Goal: Information Seeking & Learning: Find specific fact

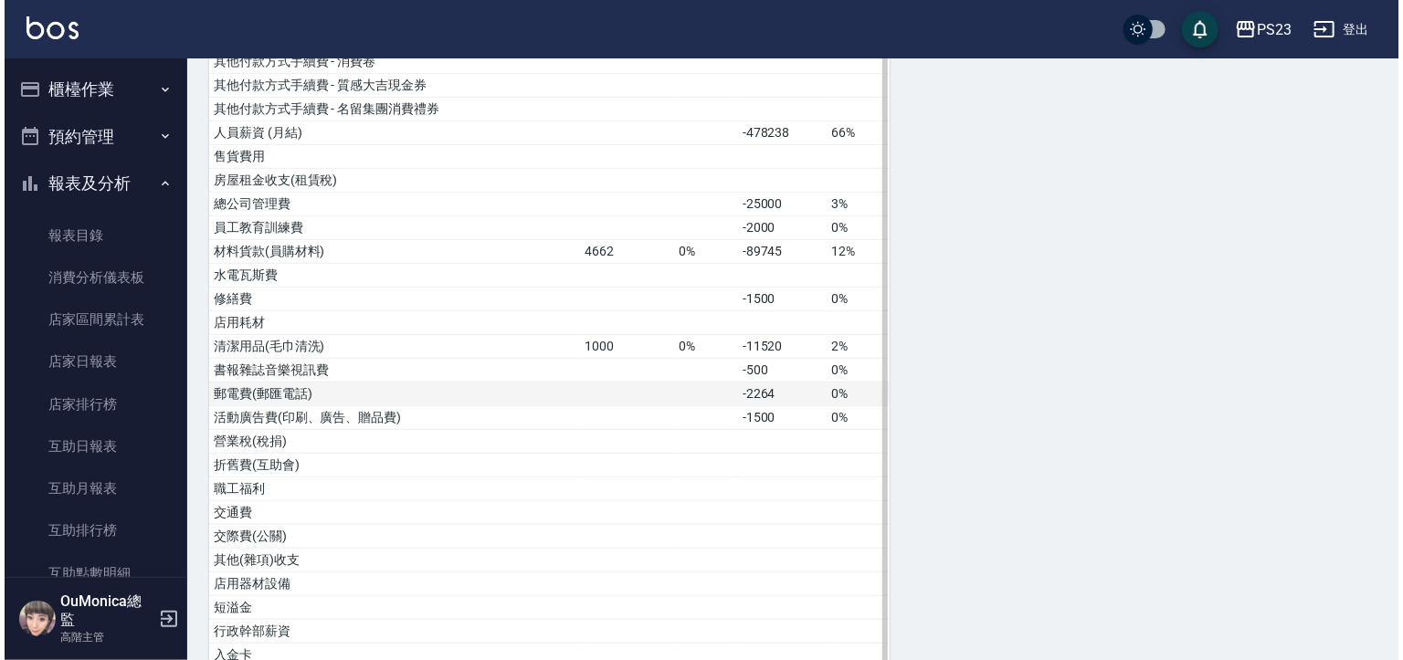
scroll to position [1459, 0]
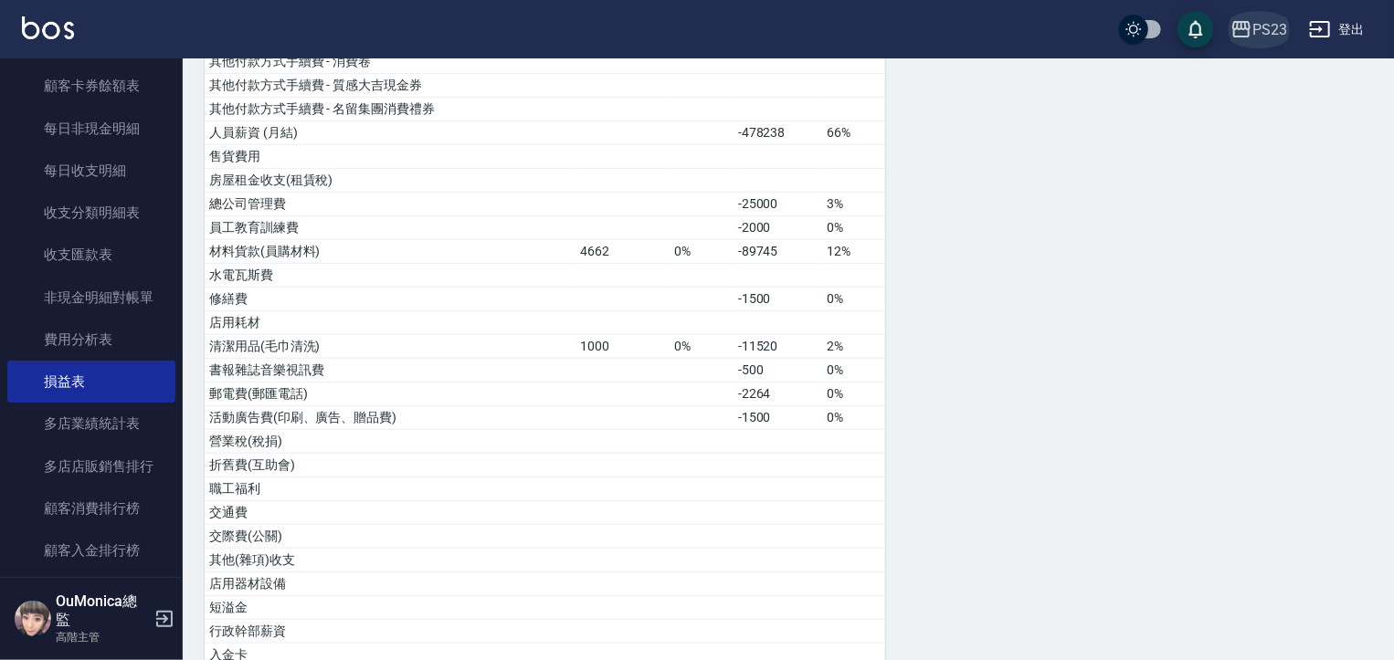
click at [1246, 30] on icon "button" at bounding box center [1241, 29] width 22 height 22
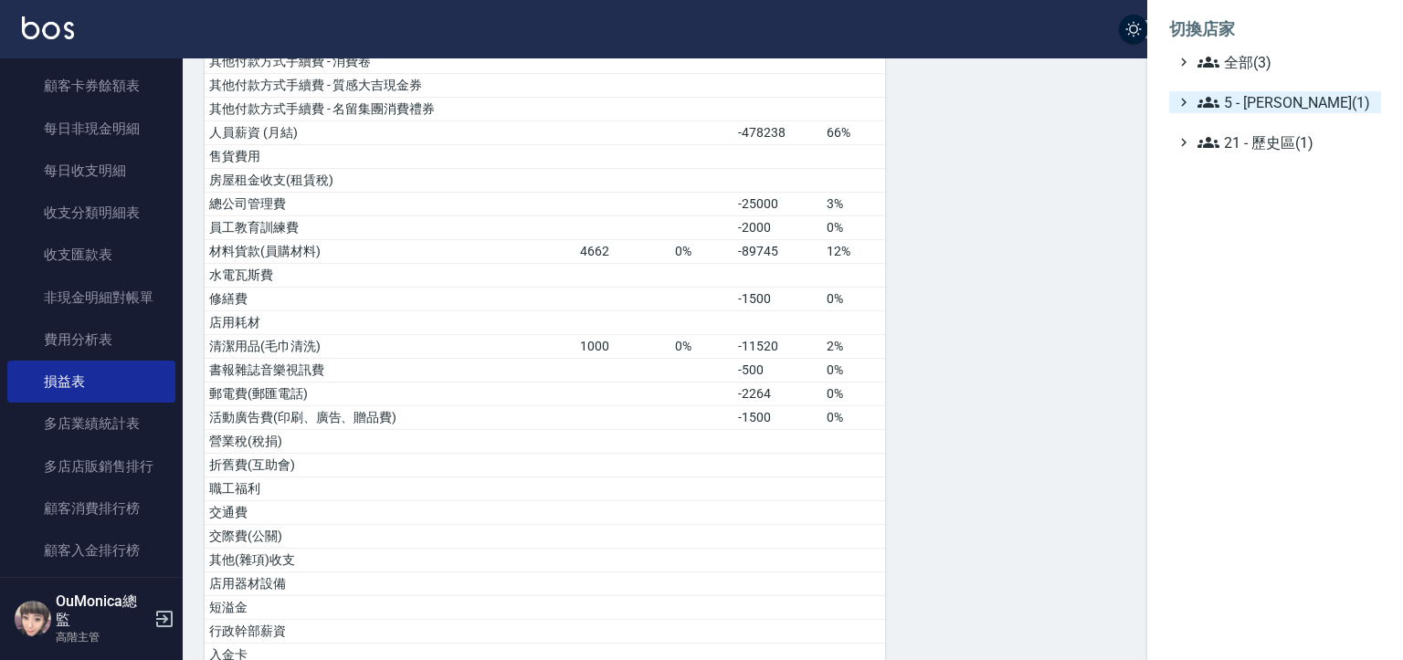
click at [1279, 104] on span "5 - [PERSON_NAME](1)" at bounding box center [1286, 102] width 176 height 22
click at [1281, 122] on span "5.02 - [PERSON_NAME](2)" at bounding box center [1295, 124] width 158 height 22
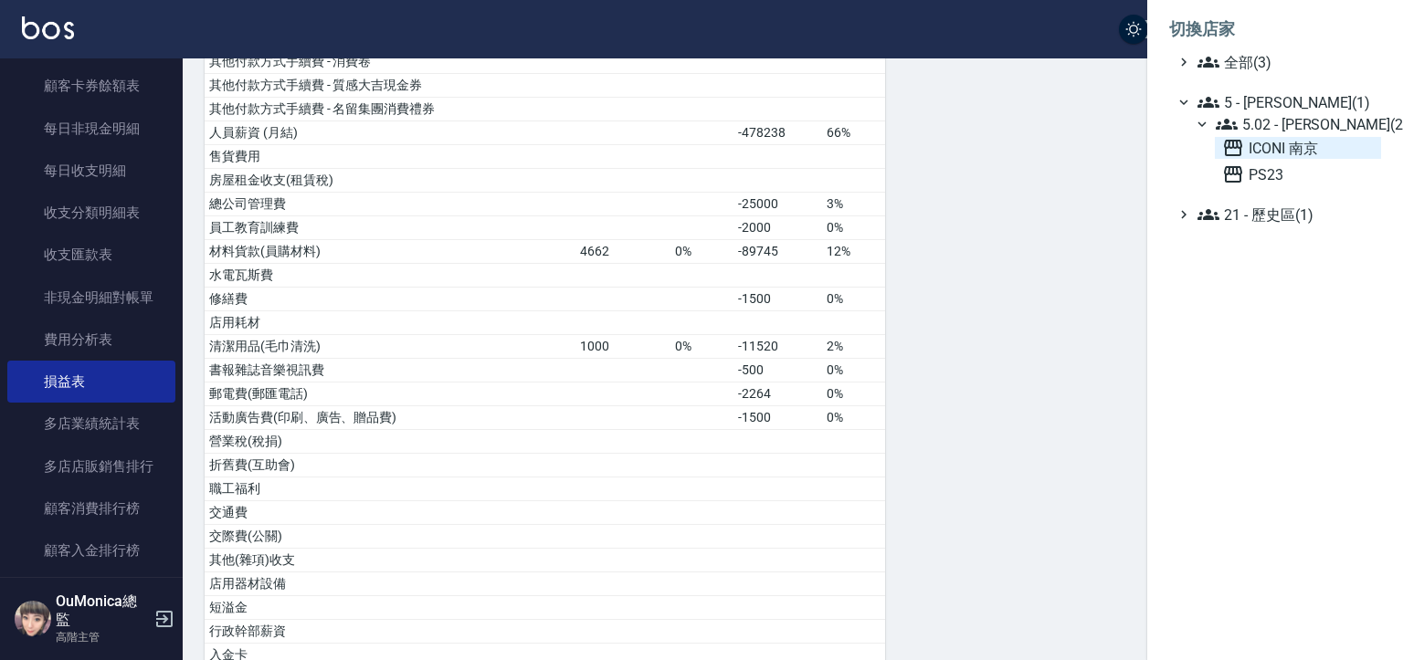
click at [1261, 144] on span "ICONI 南京" at bounding box center [1298, 148] width 152 height 22
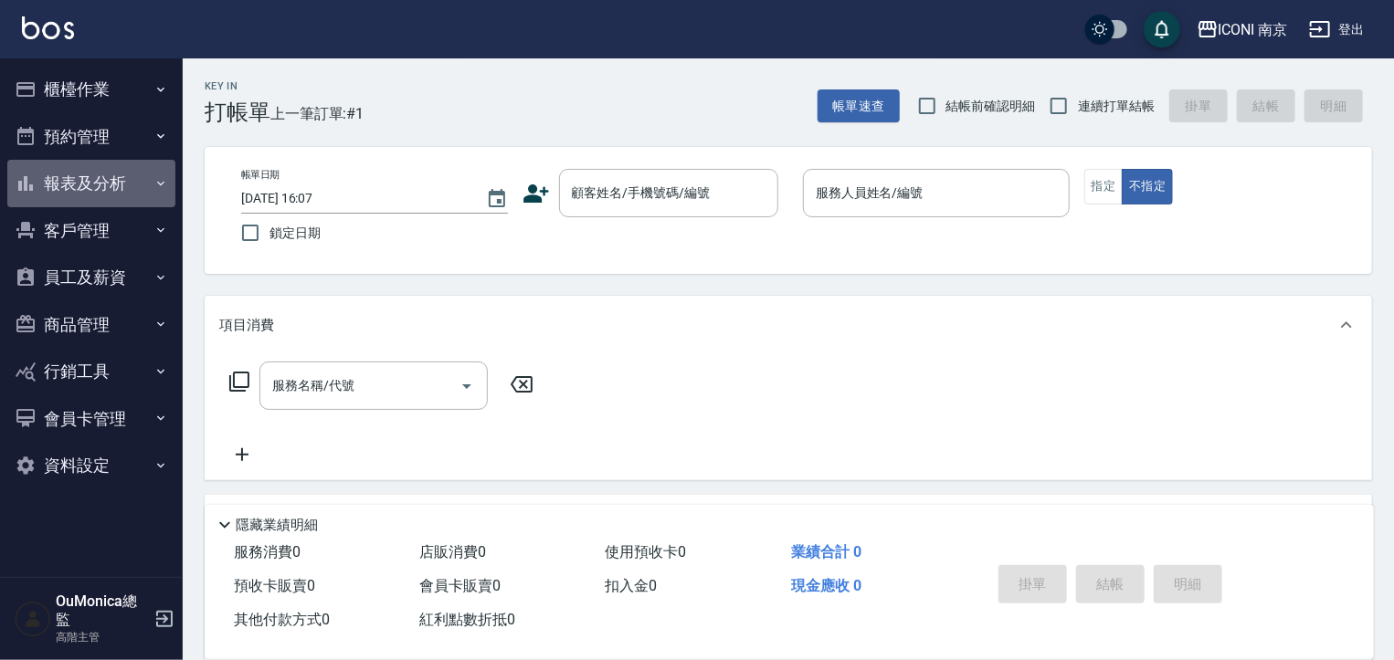
click at [117, 188] on button "報表及分析" at bounding box center [91, 183] width 168 height 47
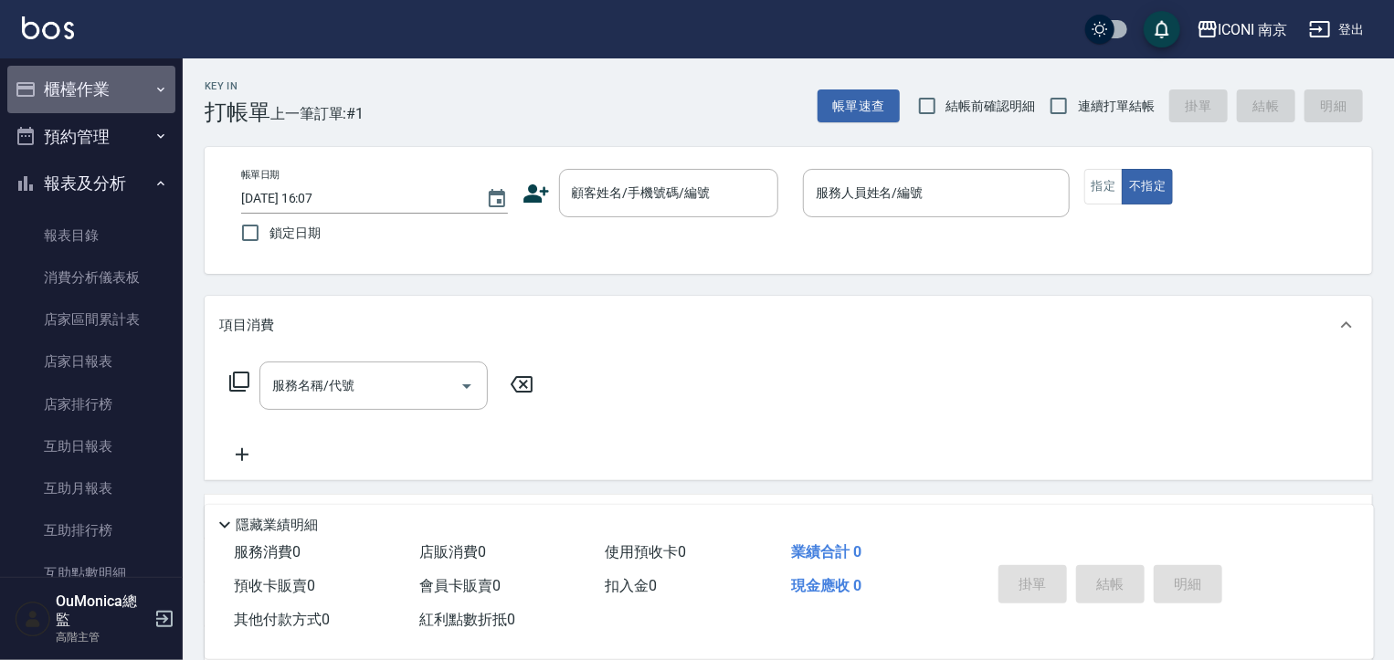
click at [123, 90] on button "櫃檯作業" at bounding box center [91, 89] width 168 height 47
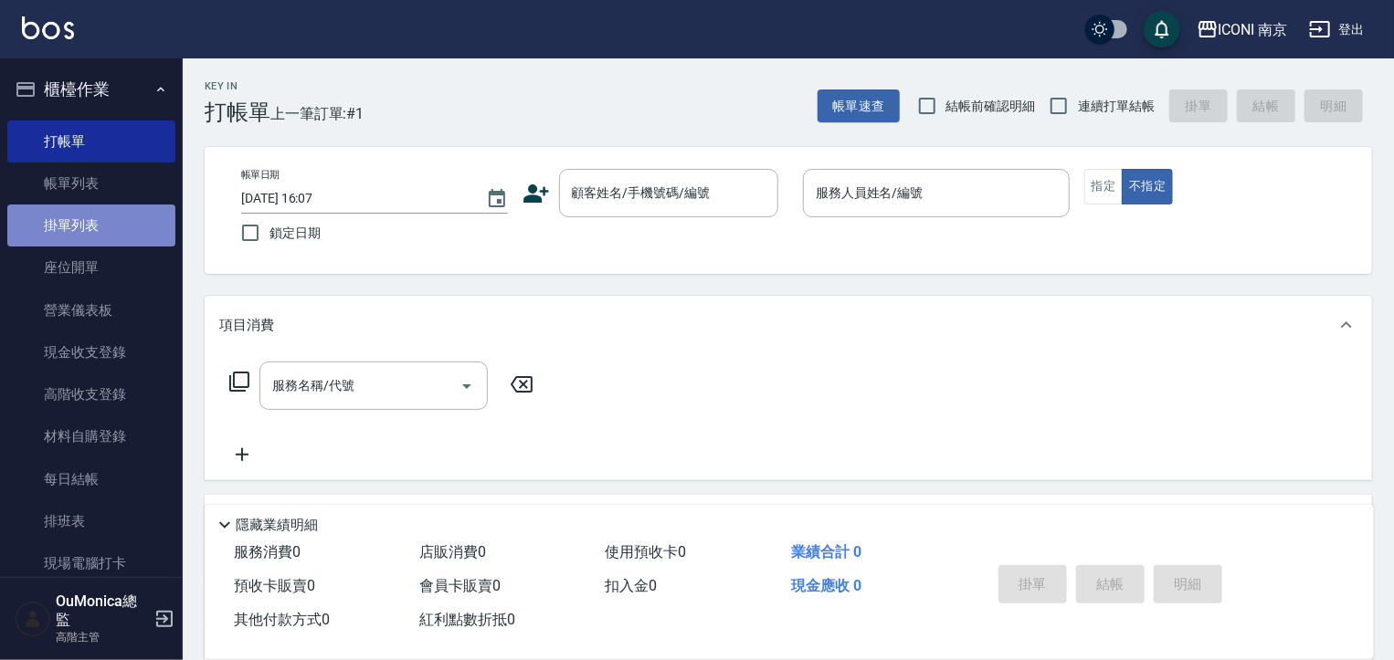
click at [109, 218] on link "掛單列表" at bounding box center [91, 226] width 168 height 42
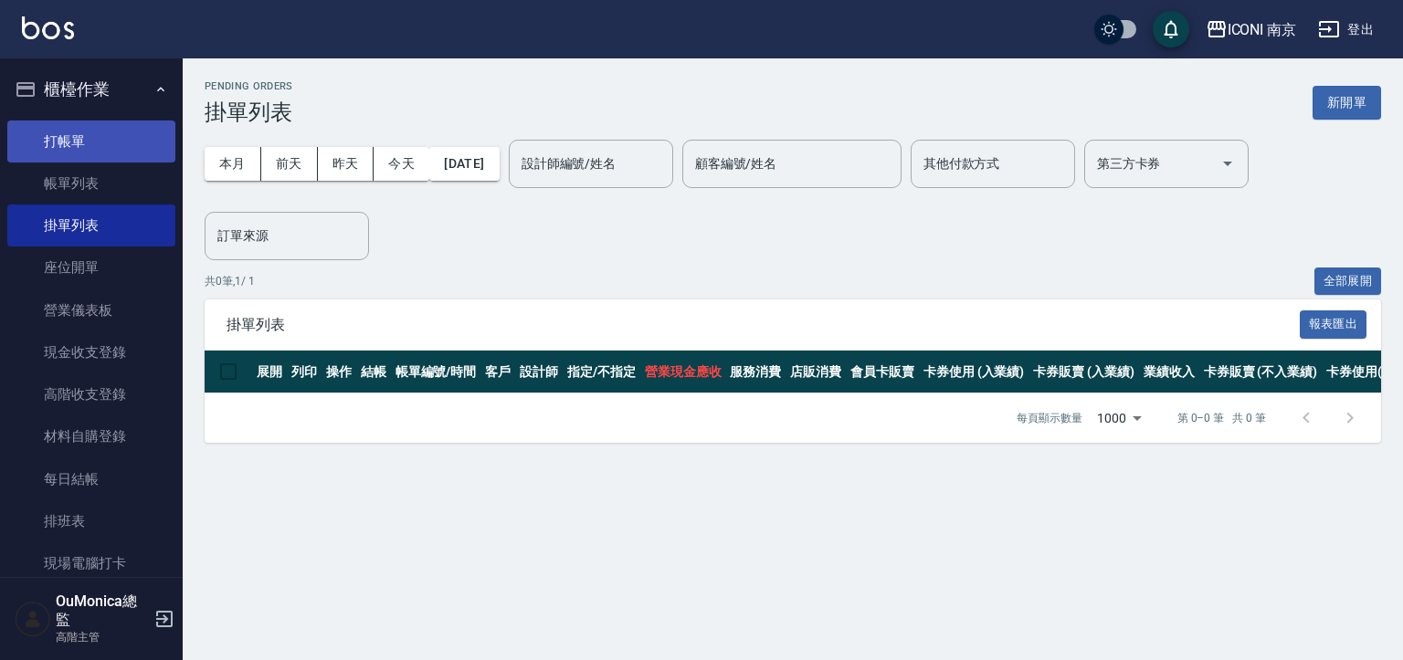
click at [90, 142] on link "打帳單" at bounding box center [91, 142] width 168 height 42
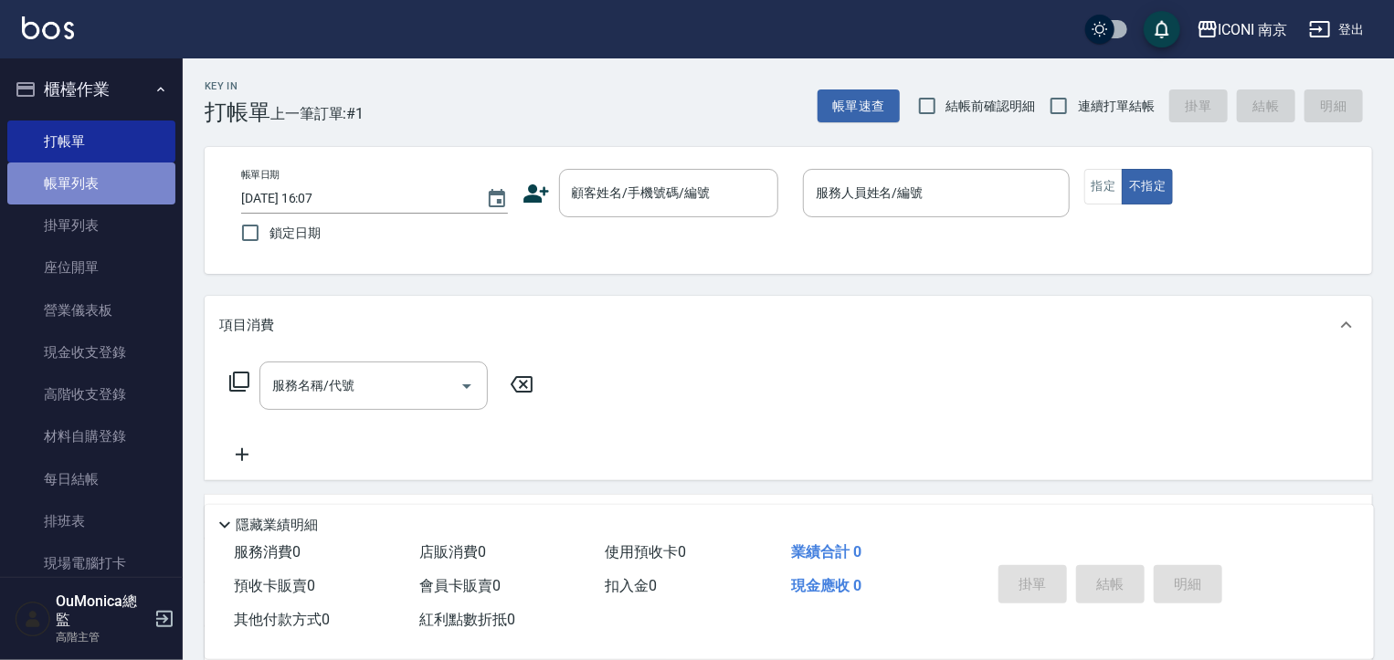
click at [108, 192] on link "帳單列表" at bounding box center [91, 184] width 168 height 42
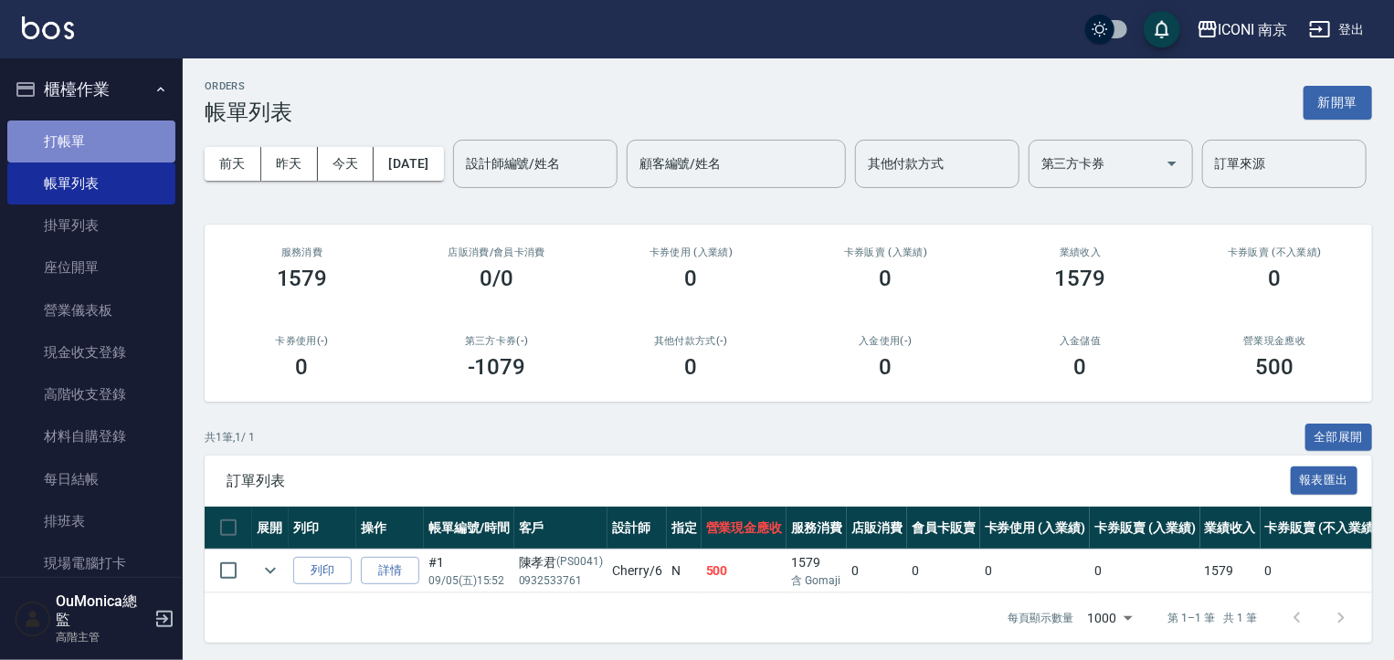
click at [102, 147] on link "打帳單" at bounding box center [91, 142] width 168 height 42
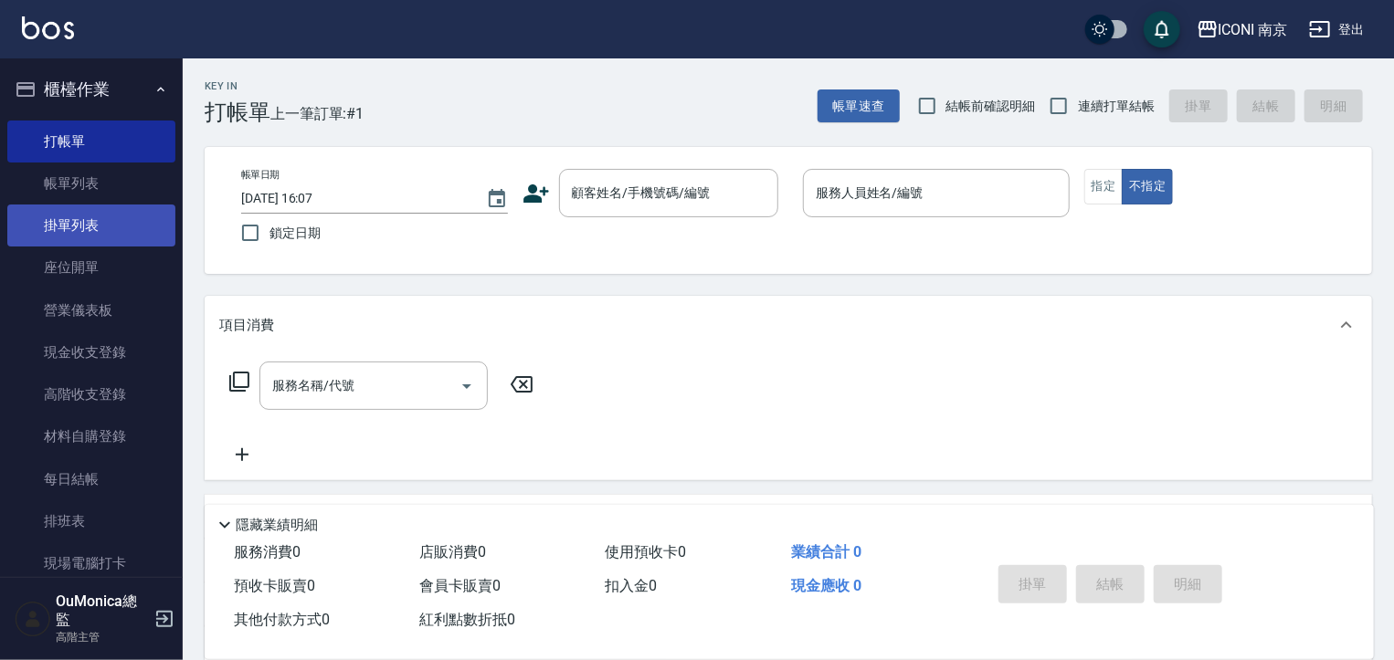
drag, startPoint x: 172, startPoint y: 131, endPoint x: 161, endPoint y: 232, distance: 102.0
click at [161, 232] on nav "櫃檯作業 打帳單 帳單列表 掛單列表 座位開單 營業儀表板 現金收支登錄 高階收支登錄 材料自購登錄 每日結帳 排班表 現場電腦打卡 掃碼打卡 預約管理 預約…" at bounding box center [91, 317] width 183 height 519
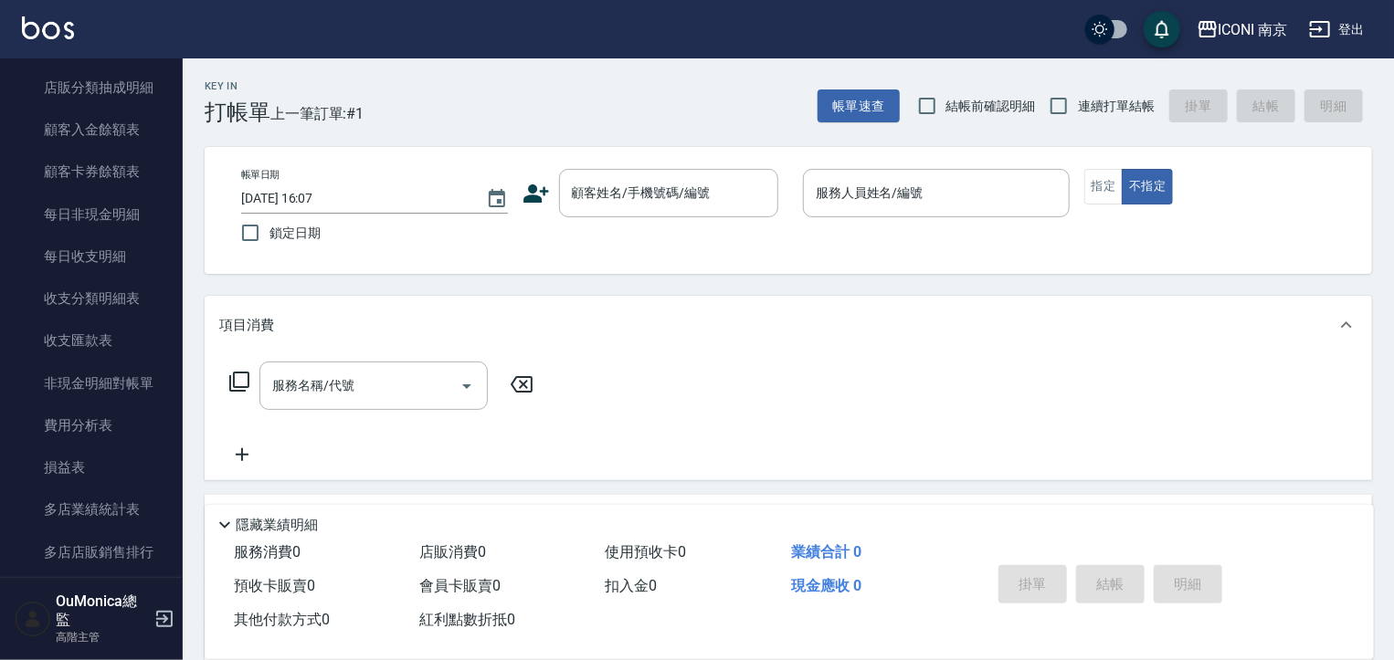
scroll to position [1903, 0]
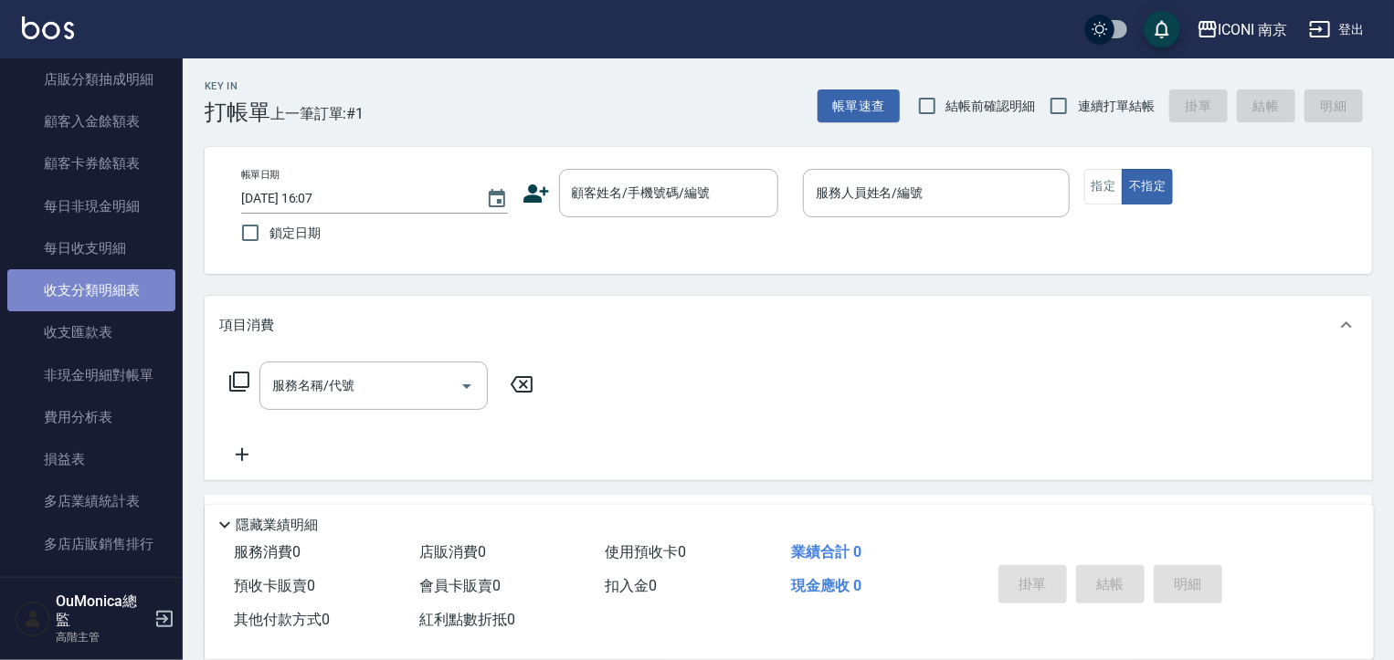
click at [118, 296] on link "收支分類明細表" at bounding box center [91, 290] width 168 height 42
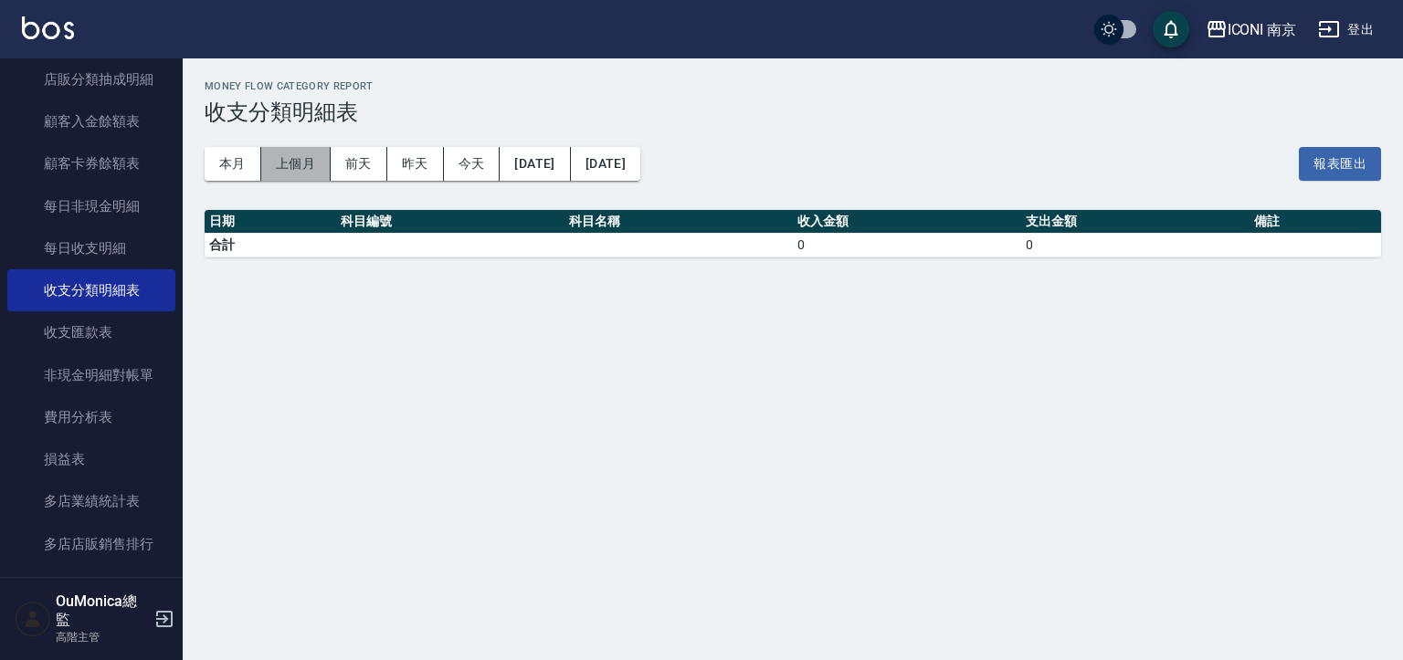
click at [289, 162] on button "上個月" at bounding box center [295, 164] width 69 height 34
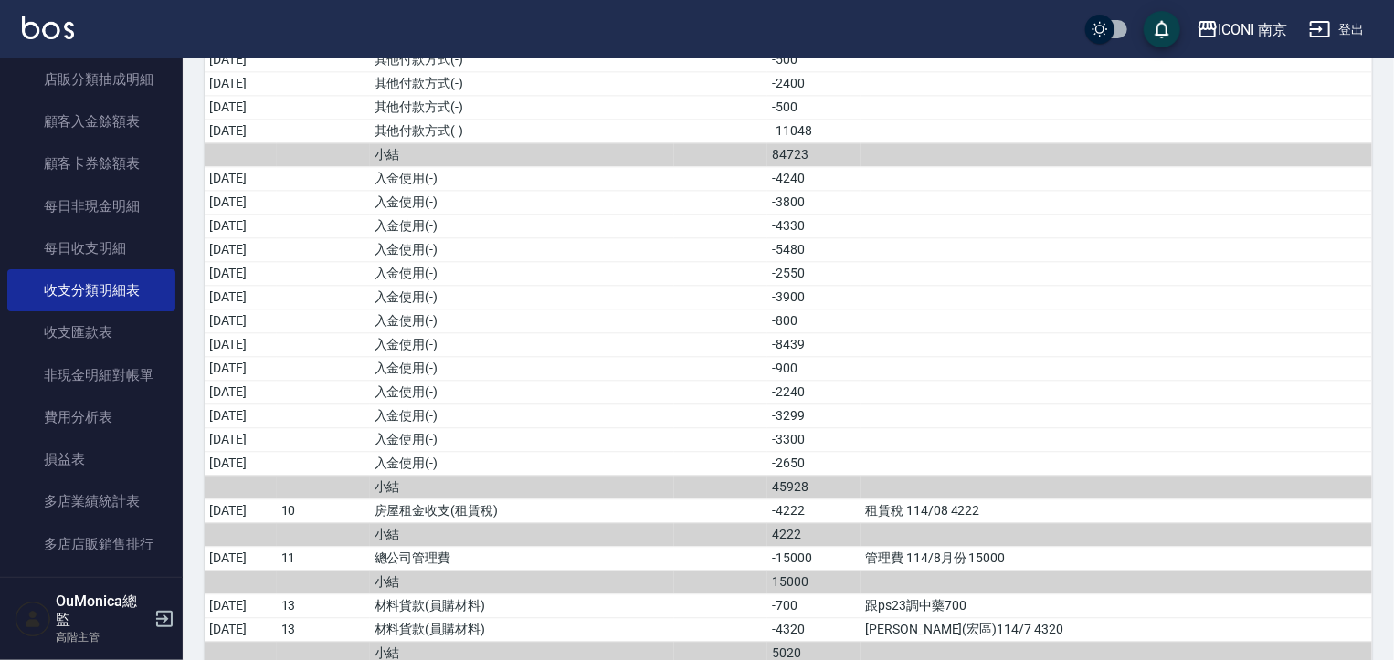
scroll to position [2131, 0]
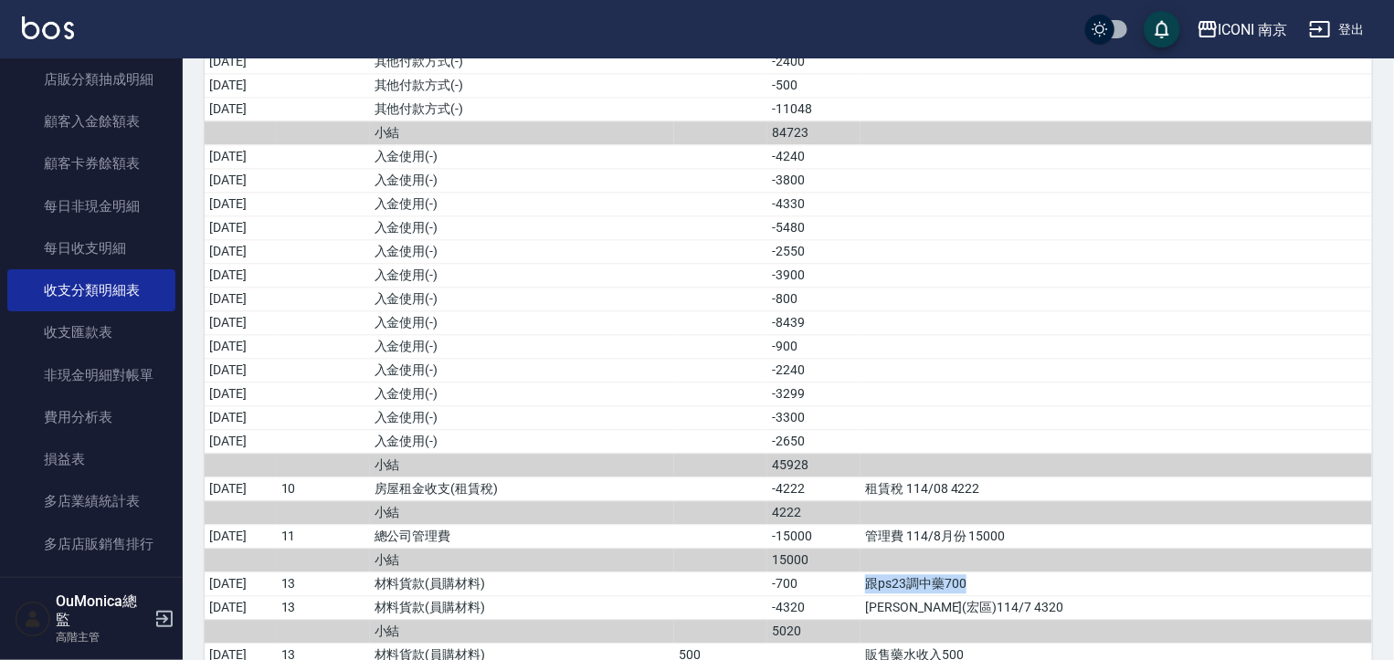
drag, startPoint x: 995, startPoint y: 565, endPoint x: 891, endPoint y: 573, distance: 104.5
click at [891, 573] on td "跟ps23調中藥700" at bounding box center [1116, 584] width 512 height 24
drag, startPoint x: 936, startPoint y: 550, endPoint x: 892, endPoint y: 557, distance: 44.4
copy td "跟ps23調中藥700"
drag, startPoint x: 881, startPoint y: 592, endPoint x: 923, endPoint y: 586, distance: 42.5
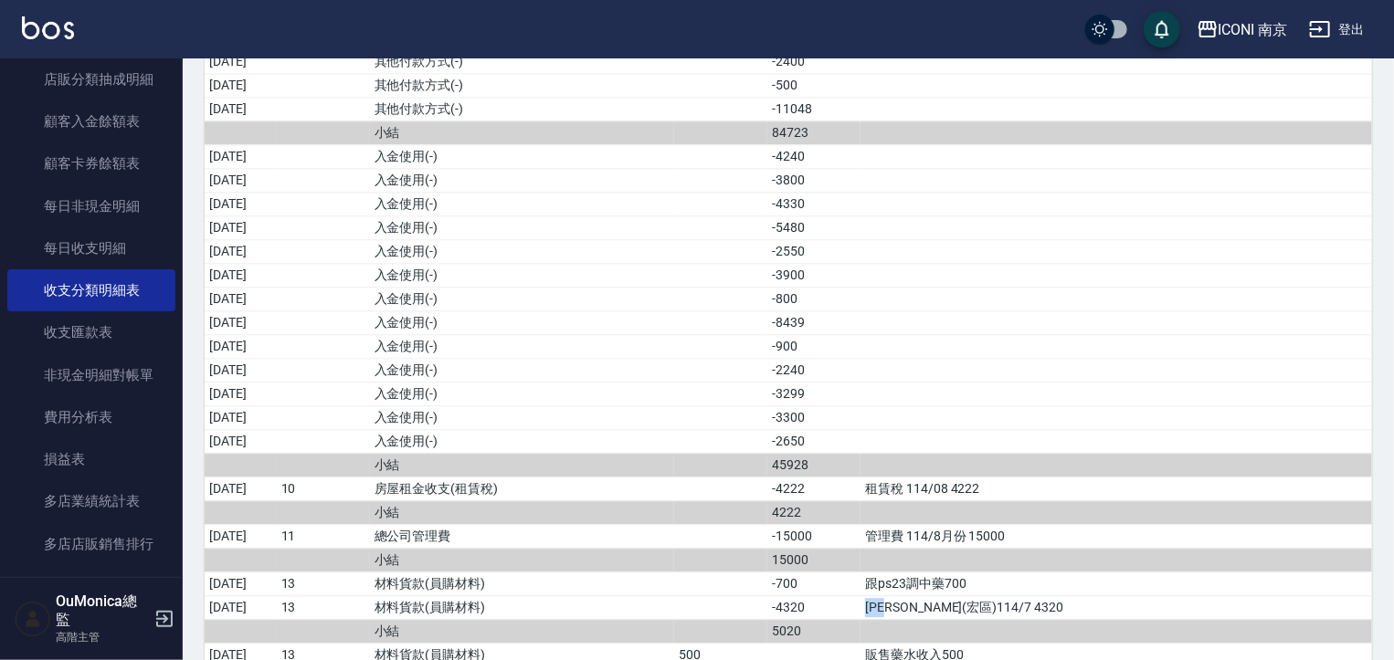
click at [923, 596] on td "蕾娜塔(宏區)114/7 4320" at bounding box center [1116, 608] width 512 height 24
copy td "蕾娜塔"
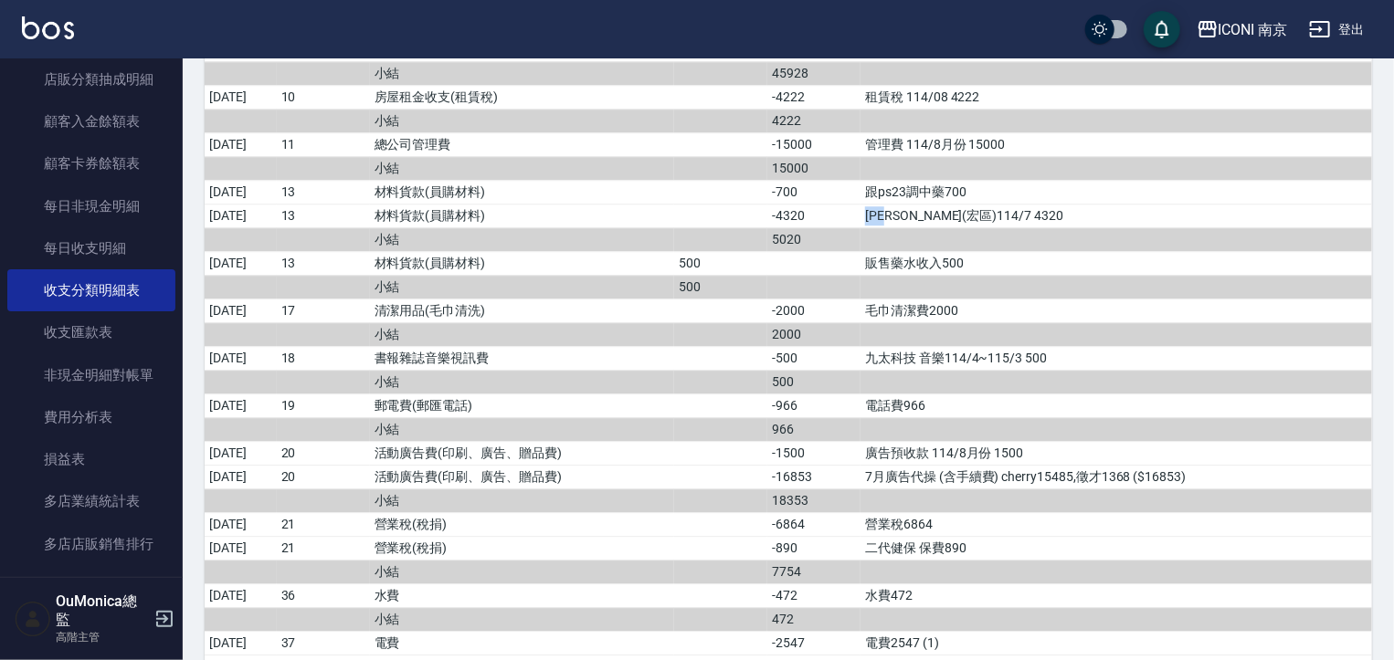
scroll to position [2533, 0]
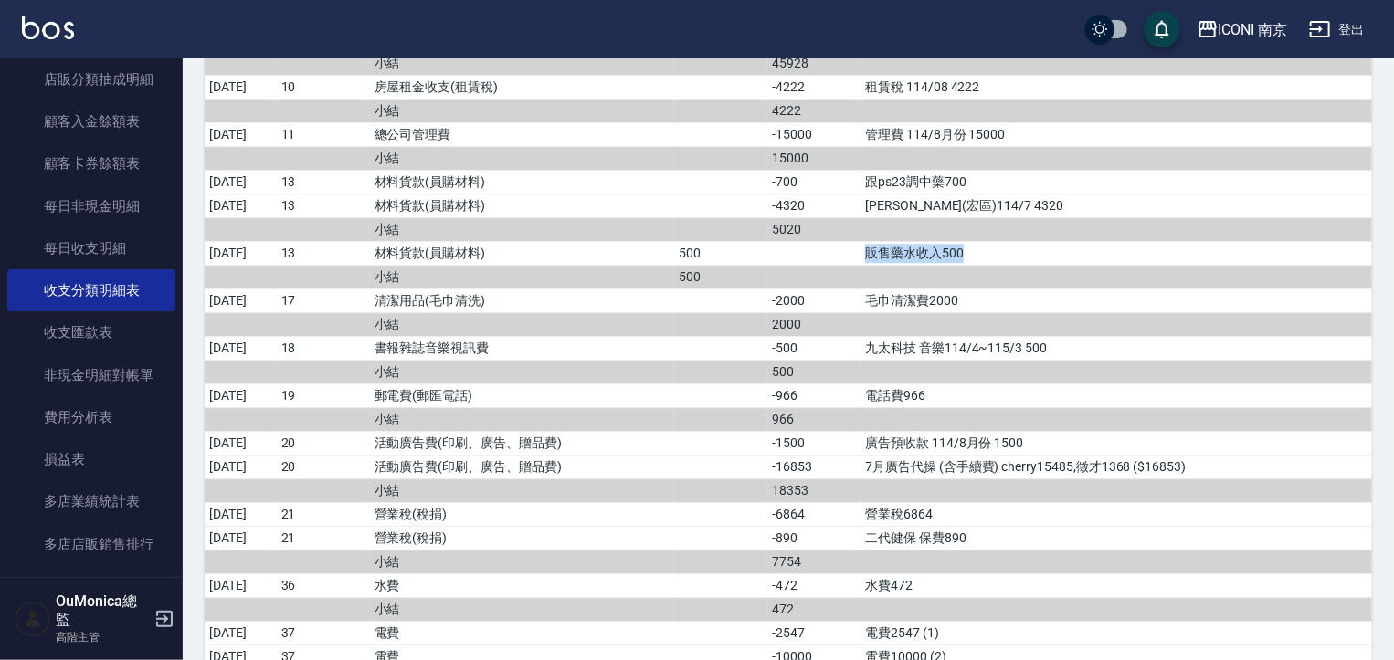
drag, startPoint x: 993, startPoint y: 229, endPoint x: 890, endPoint y: 235, distance: 103.4
click at [890, 241] on td "販售藥水收入500" at bounding box center [1116, 253] width 512 height 24
copy td "販售藥水收入500"
drag, startPoint x: 883, startPoint y: 448, endPoint x: 1229, endPoint y: 439, distance: 346.3
click at [1229, 455] on td "7月廣告代操 (含手續費) cherry15485,徵才1368 ($16853)" at bounding box center [1116, 467] width 512 height 24
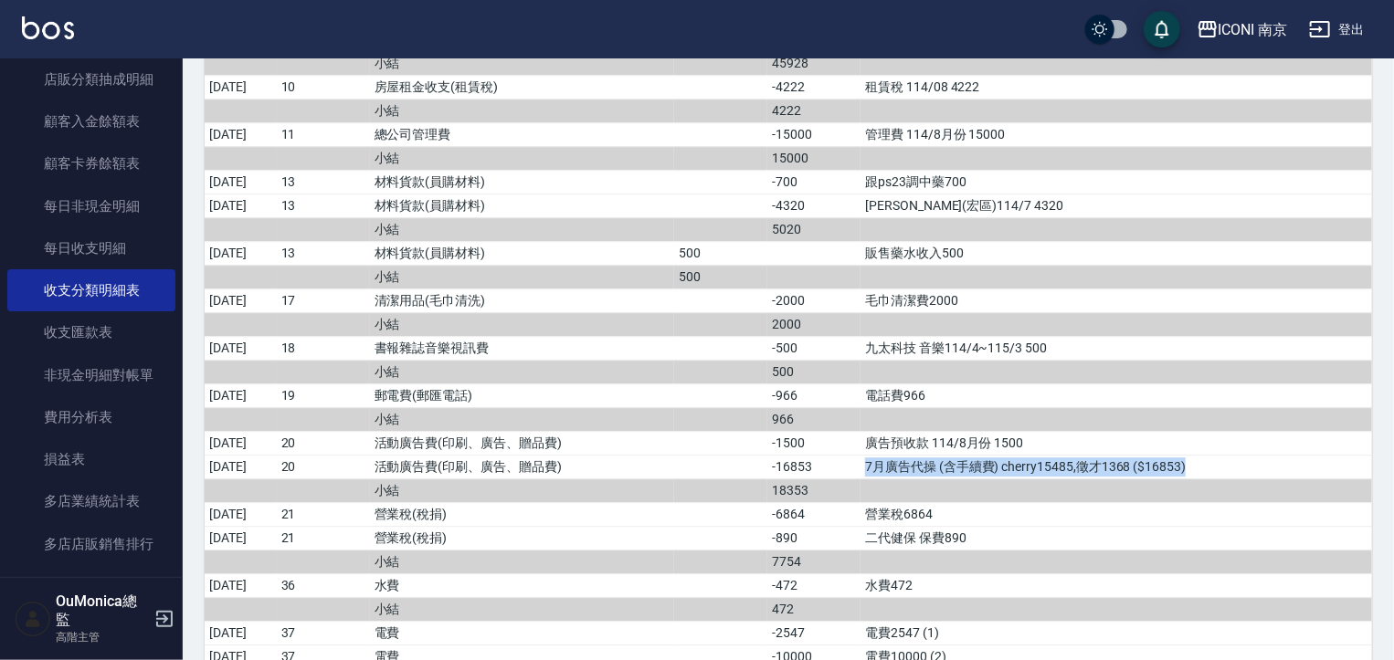
copy td "7月廣告代操 (含手續費) cherry15485,徵才1368 ($16853)"
drag, startPoint x: 446, startPoint y: 491, endPoint x: 417, endPoint y: 489, distance: 29.4
click at [417, 502] on td "營業稅(稅捐)" at bounding box center [522, 514] width 305 height 24
copy td "營業稅"
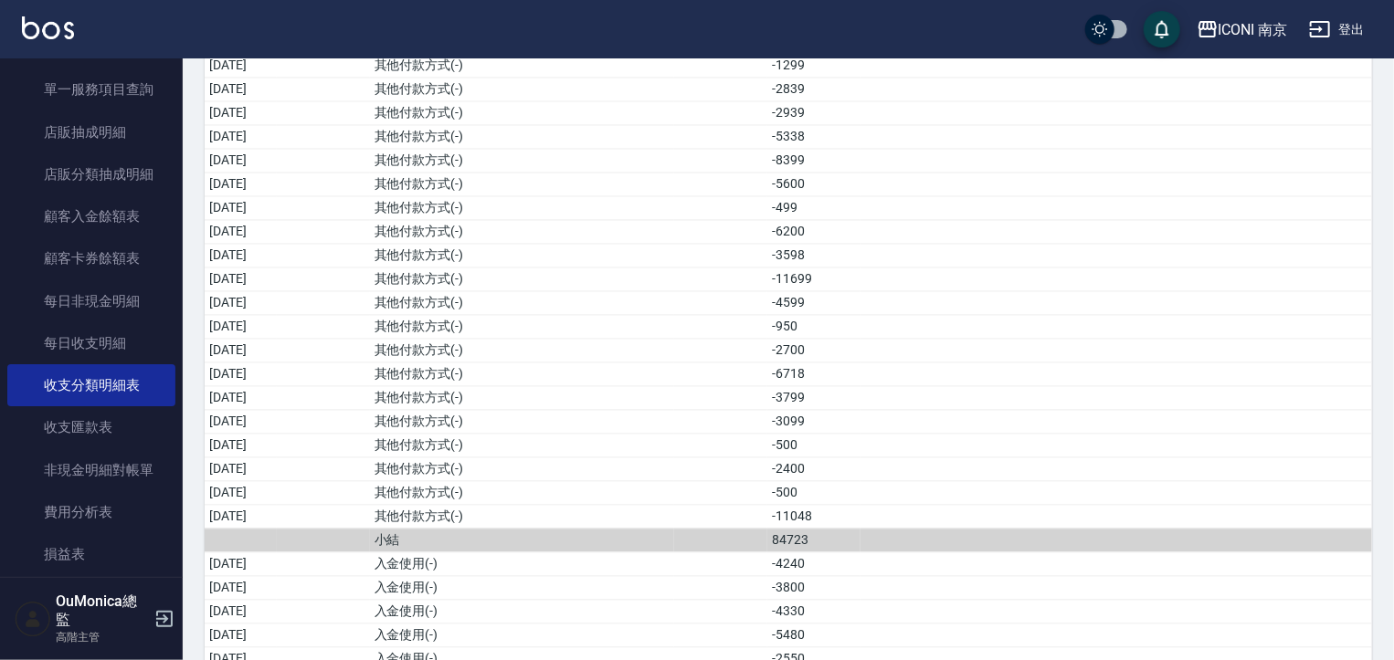
scroll to position [1820, 0]
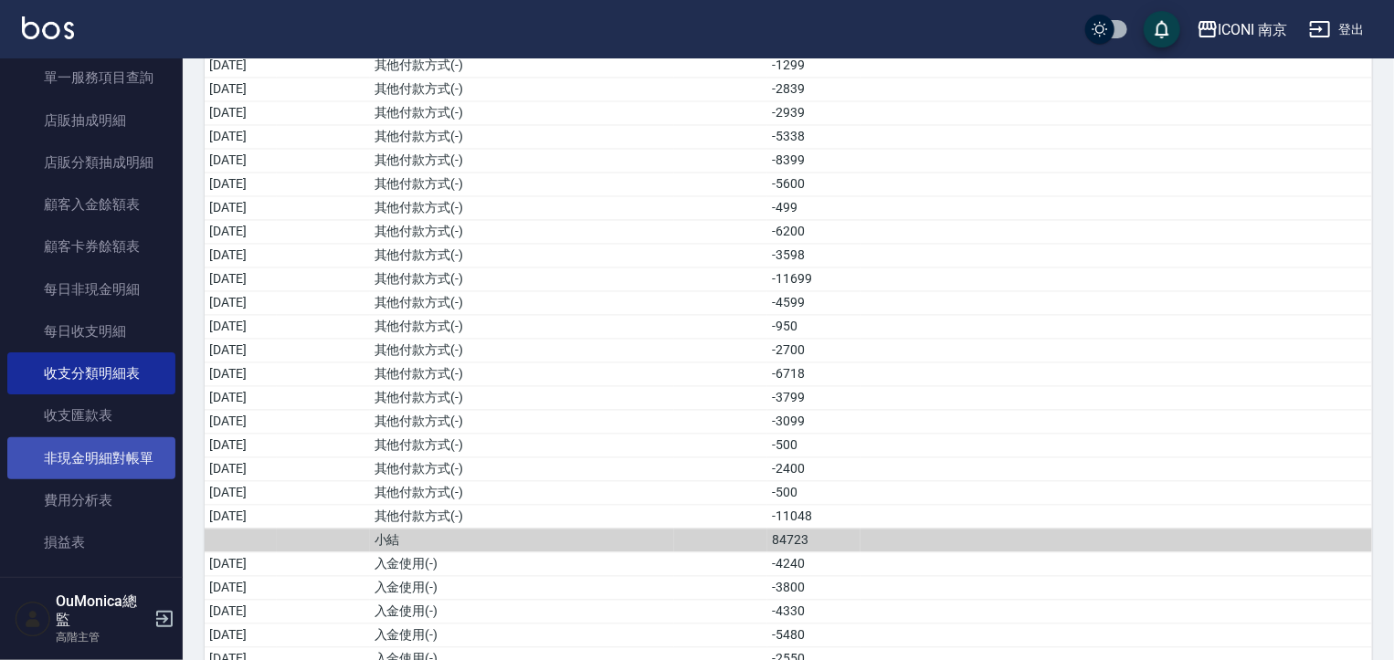
click at [138, 453] on link "非現金明細對帳單" at bounding box center [91, 459] width 168 height 42
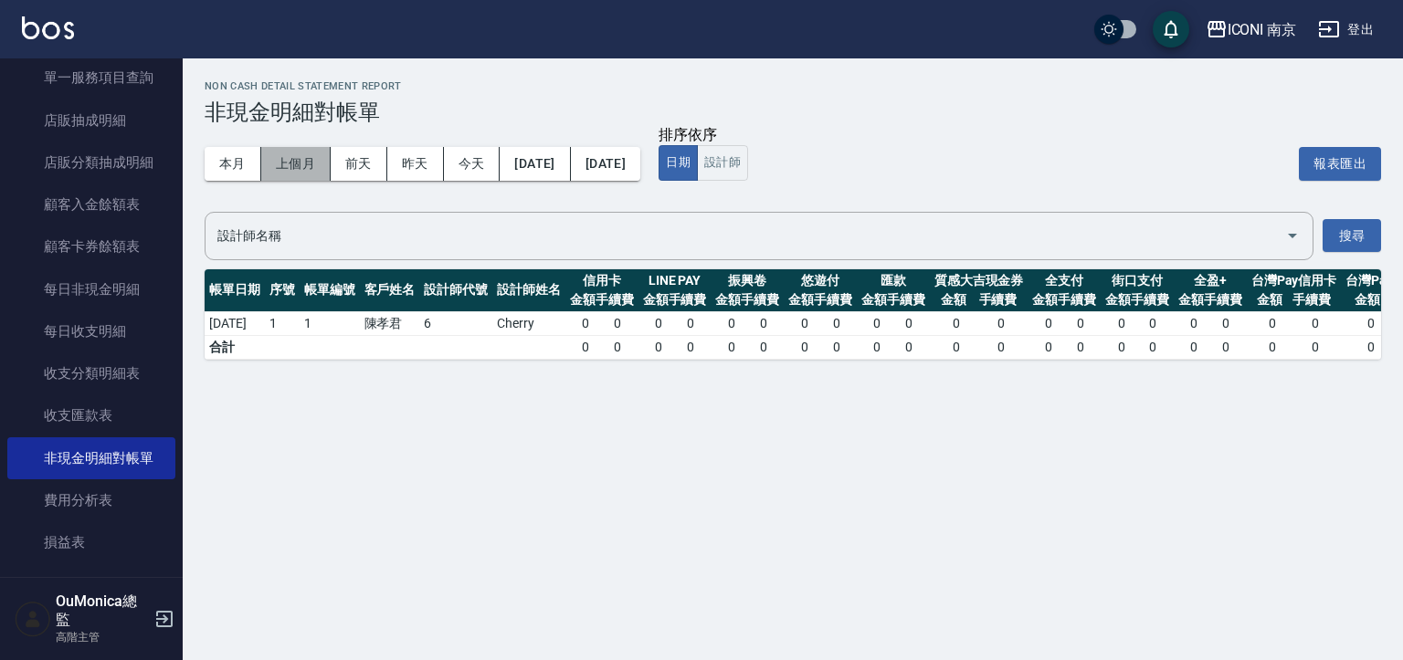
click at [281, 157] on button "上個月" at bounding box center [295, 164] width 69 height 34
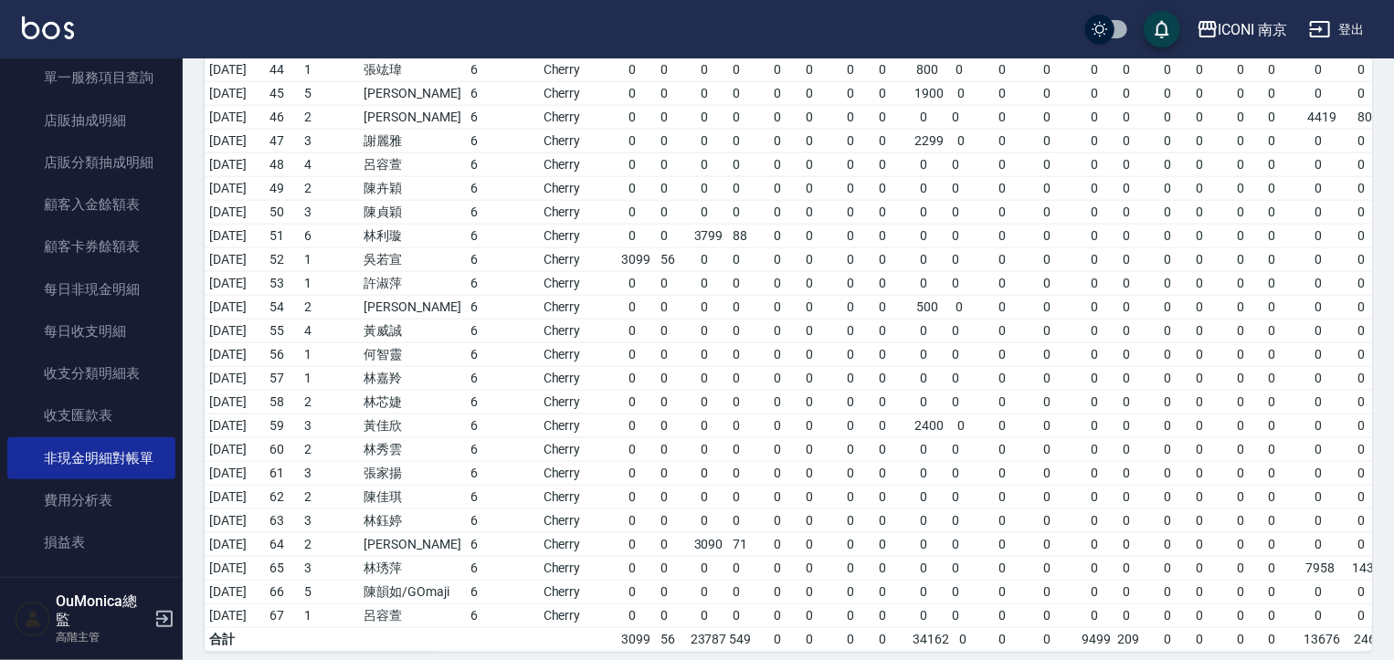
scroll to position [1310, 0]
